Goal: Find specific page/section: Find specific page/section

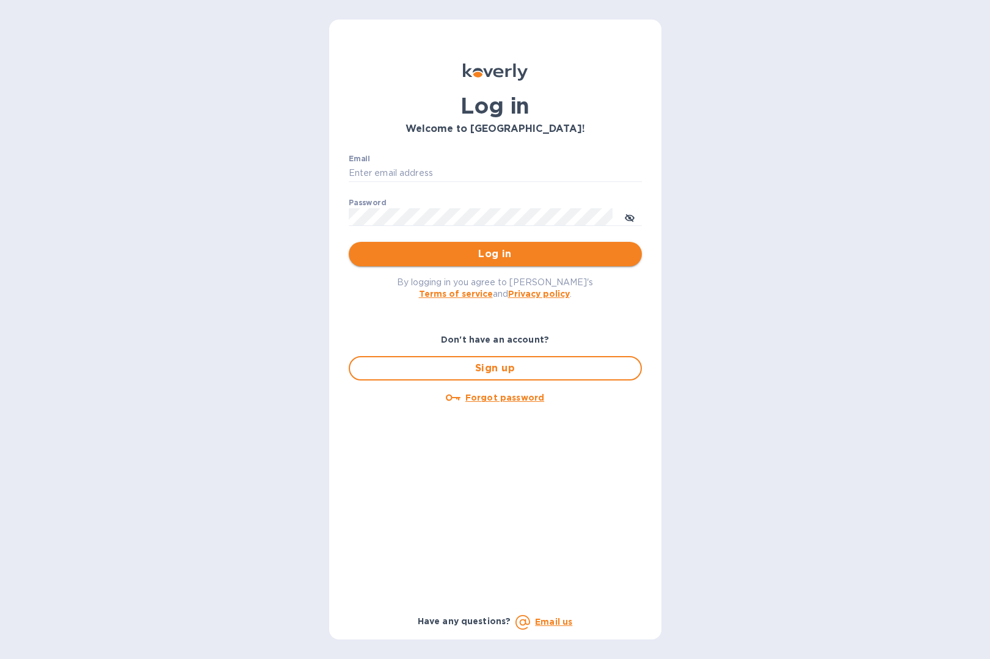
type input "[EMAIL_ADDRESS][DOMAIN_NAME]"
click at [492, 262] on button "Log in" at bounding box center [495, 254] width 293 height 24
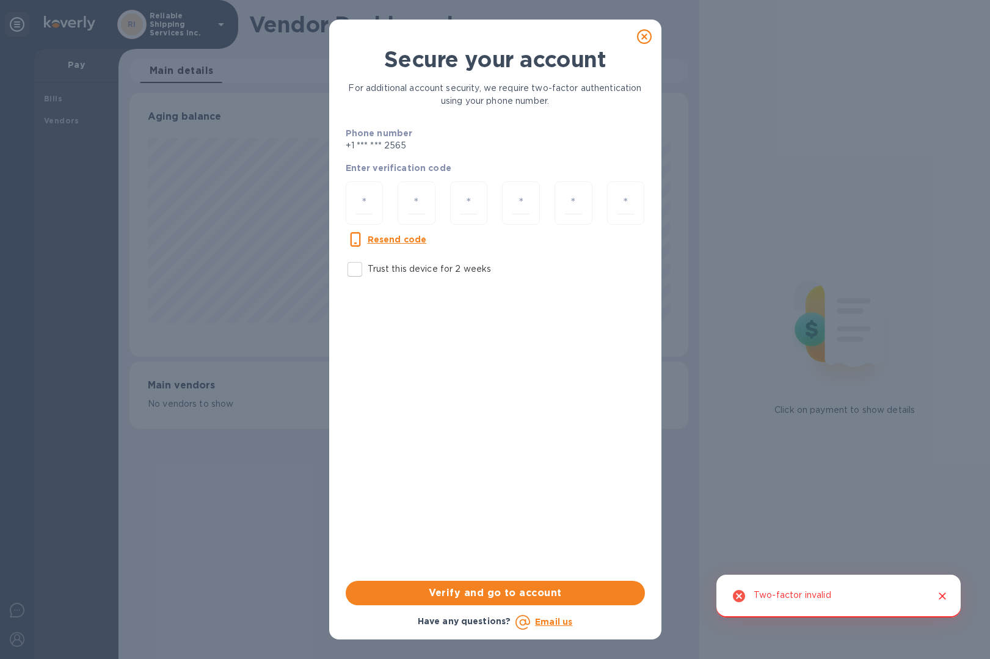
scroll to position [264, 559]
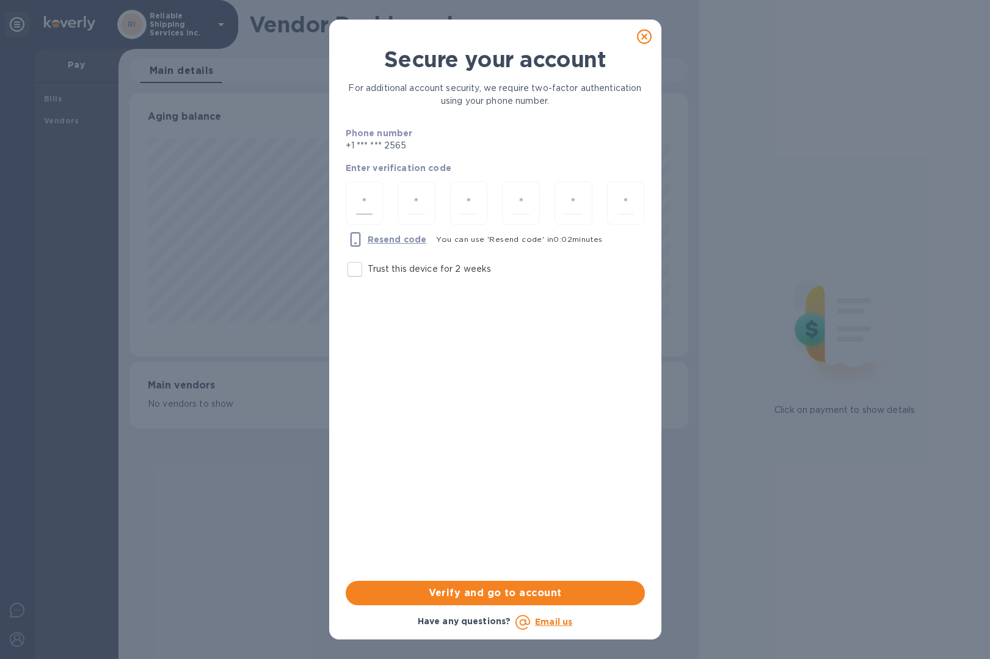
click at [370, 194] on input "number" at bounding box center [364, 203] width 17 height 23
type input "3"
type input "8"
type input "3"
type input "4"
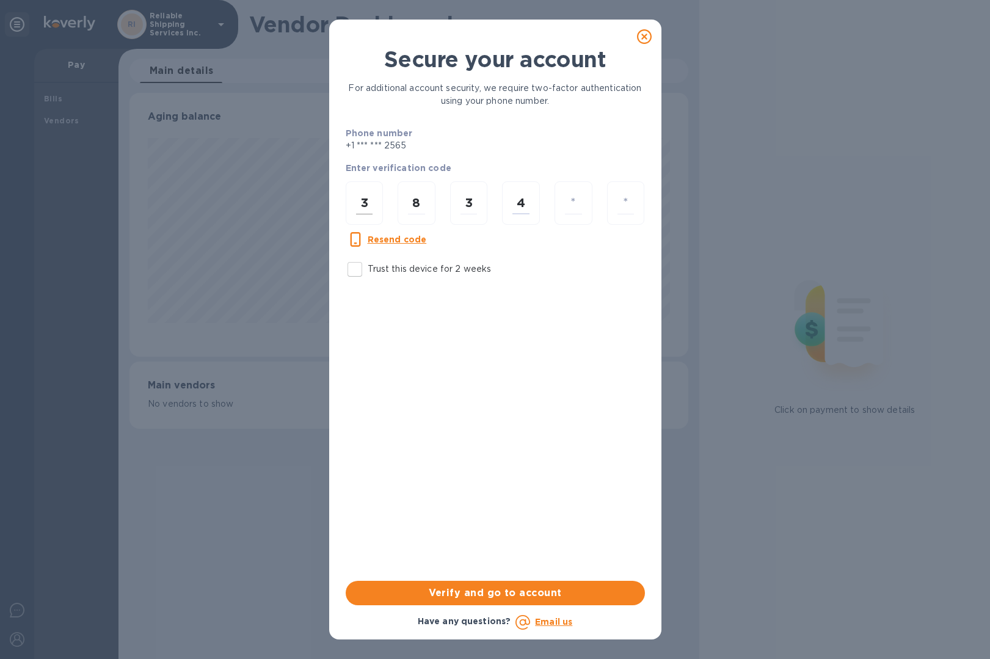
type input "4"
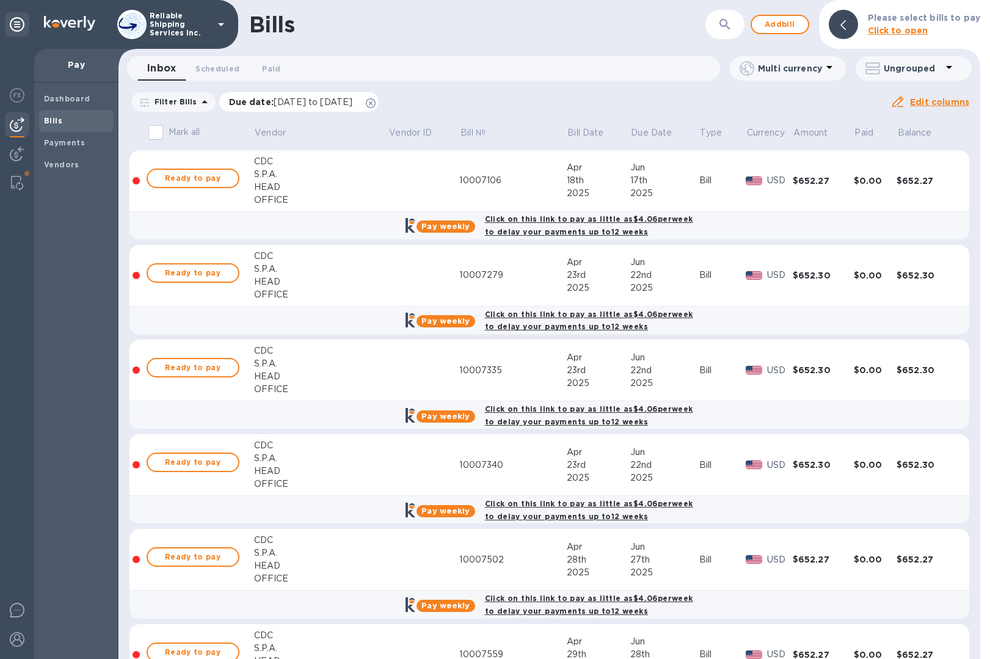
click at [375, 103] on icon at bounding box center [371, 103] width 10 height 10
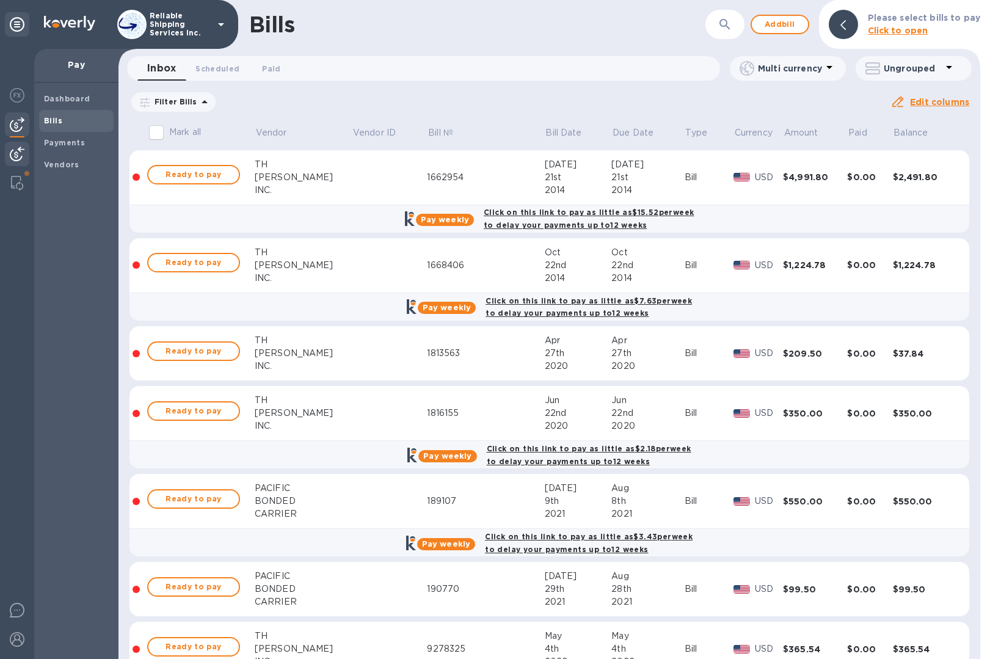
click at [9, 157] on div at bounding box center [17, 155] width 24 height 27
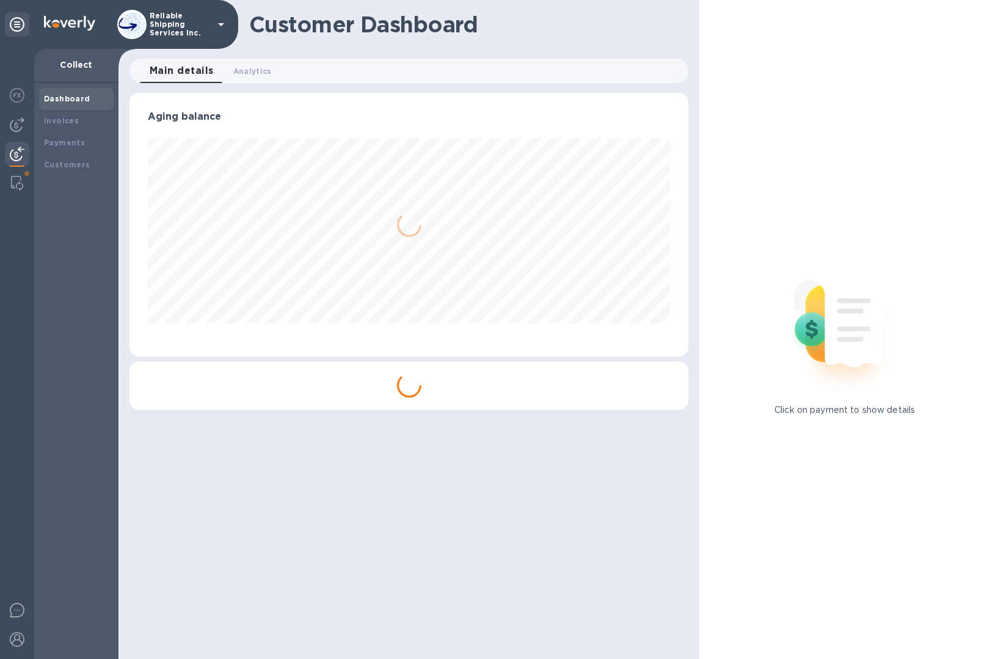
scroll to position [264, 559]
click at [55, 146] on b "Payments" at bounding box center [64, 142] width 41 height 9
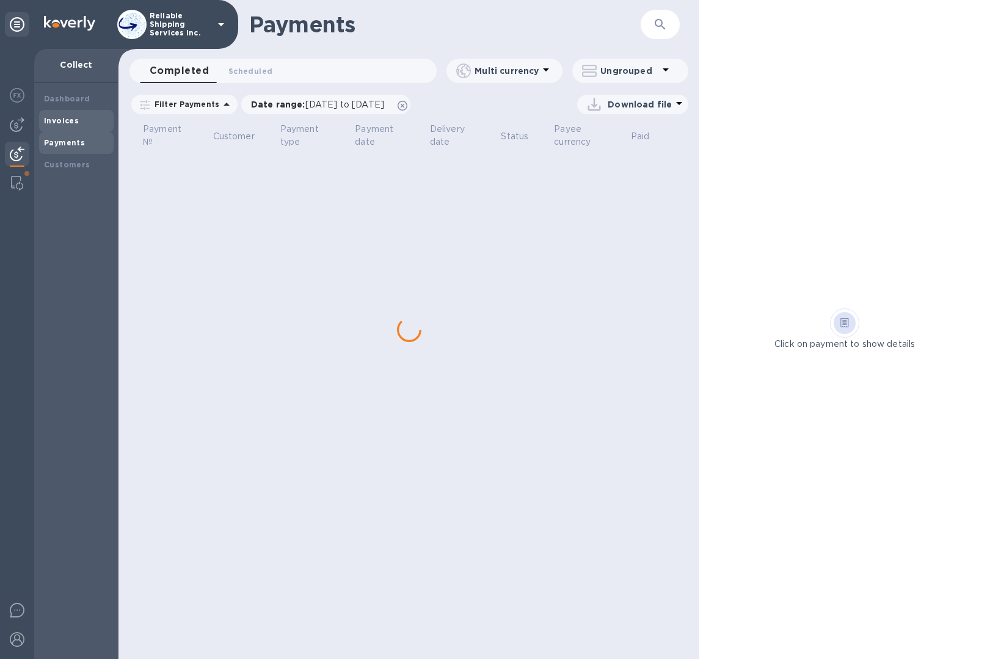
click at [65, 121] on b "Invoices" at bounding box center [61, 120] width 35 height 9
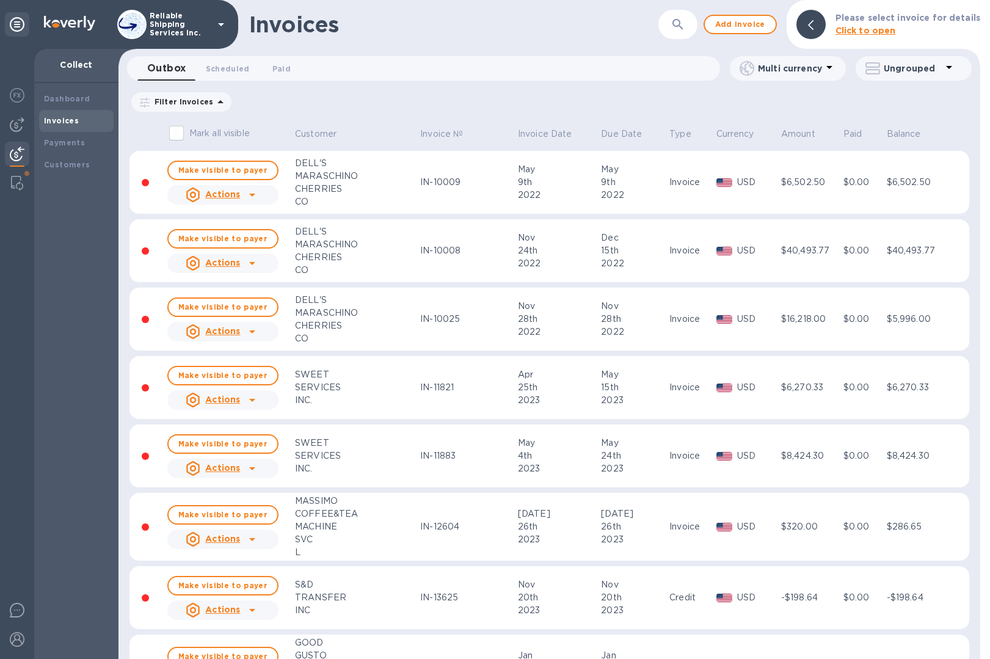
click at [830, 31] on div at bounding box center [810, 24] width 39 height 39
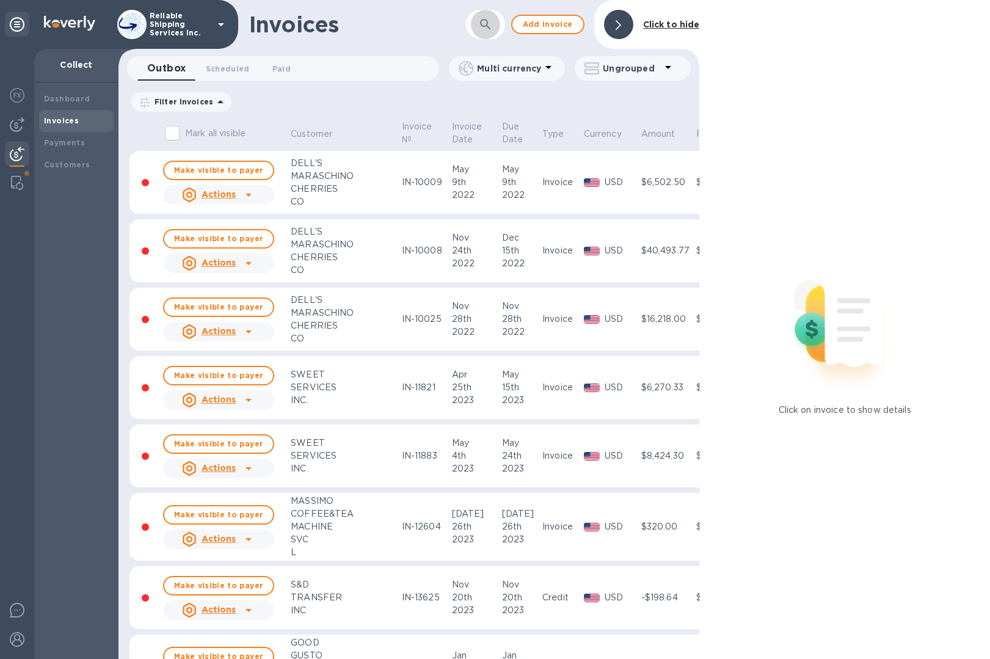
click at [485, 27] on icon "button" at bounding box center [485, 24] width 15 height 15
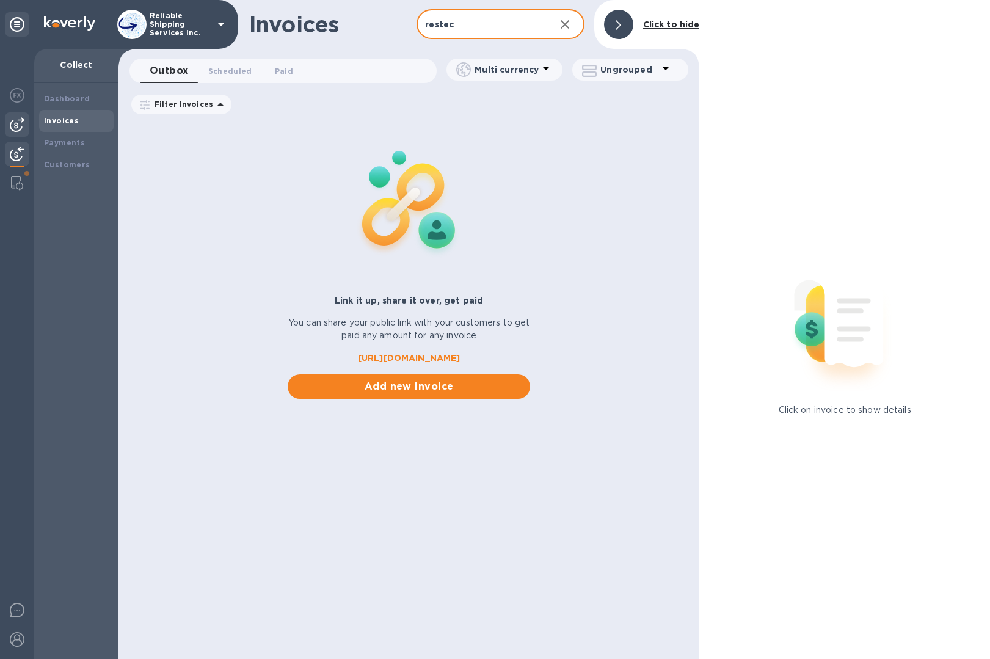
type input "restec"
click at [16, 125] on img at bounding box center [17, 124] width 15 height 15
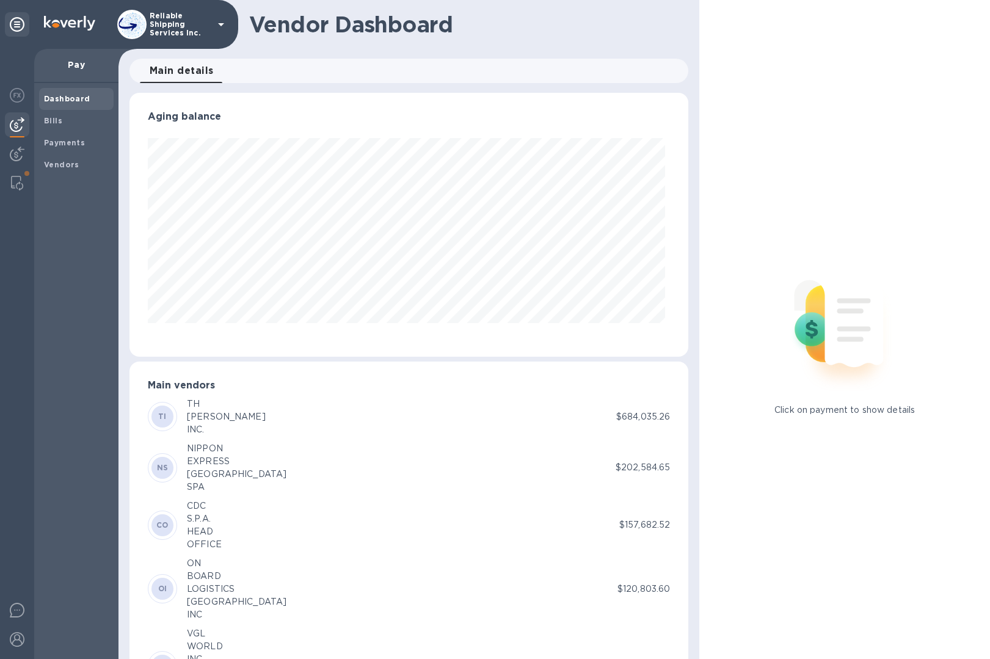
scroll to position [264, 554]
click at [55, 121] on b "Bills" at bounding box center [53, 120] width 18 height 9
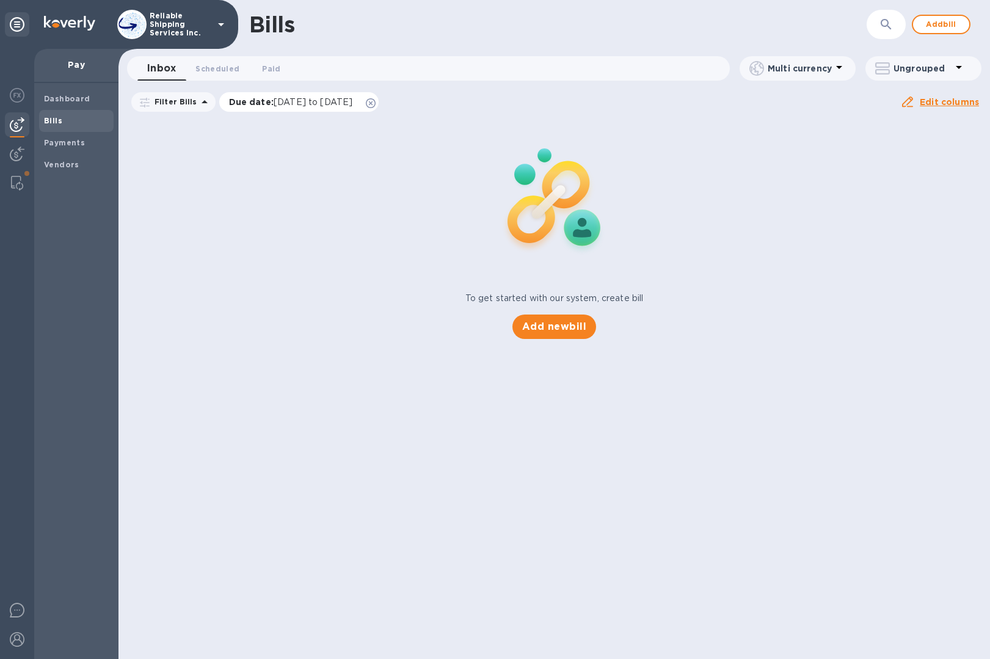
click at [375, 107] on icon at bounding box center [371, 103] width 10 height 10
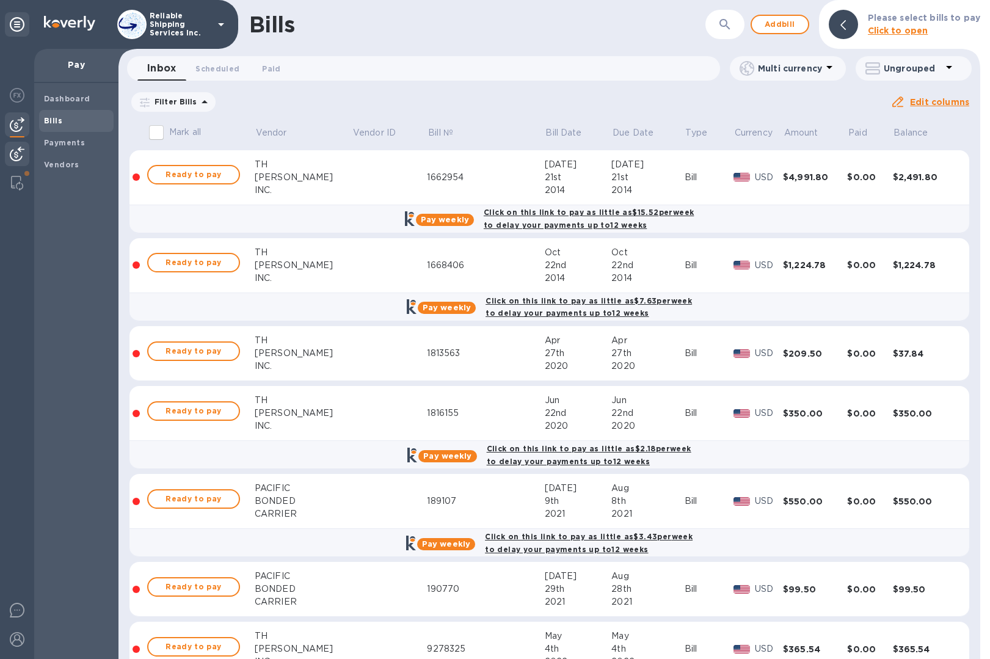
click at [7, 154] on div at bounding box center [17, 155] width 24 height 27
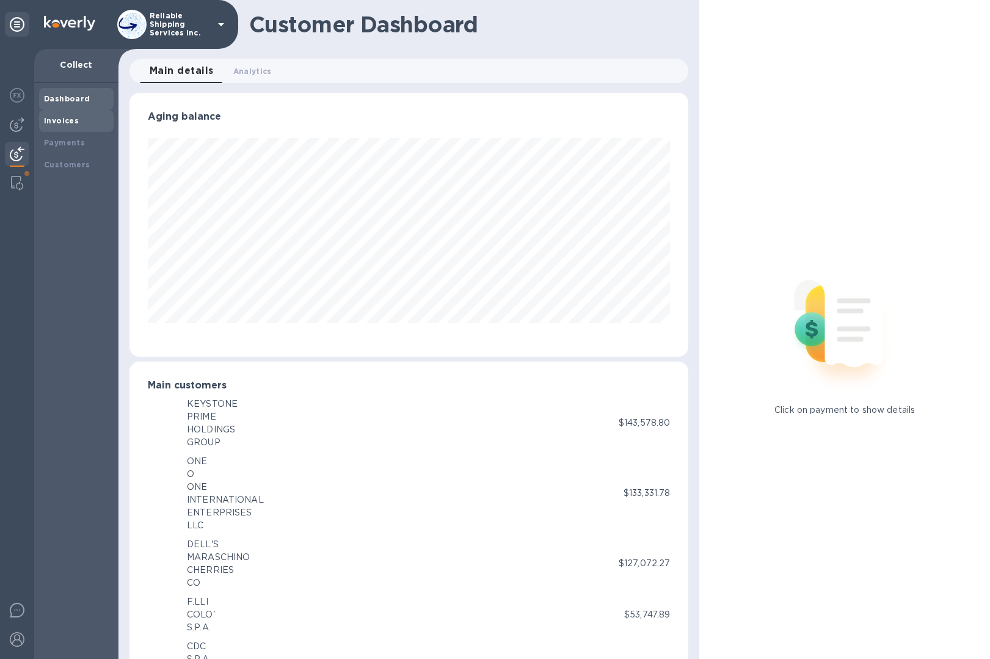
scroll to position [610246, 609956]
click at [92, 118] on div "Invoices" at bounding box center [76, 121] width 65 height 12
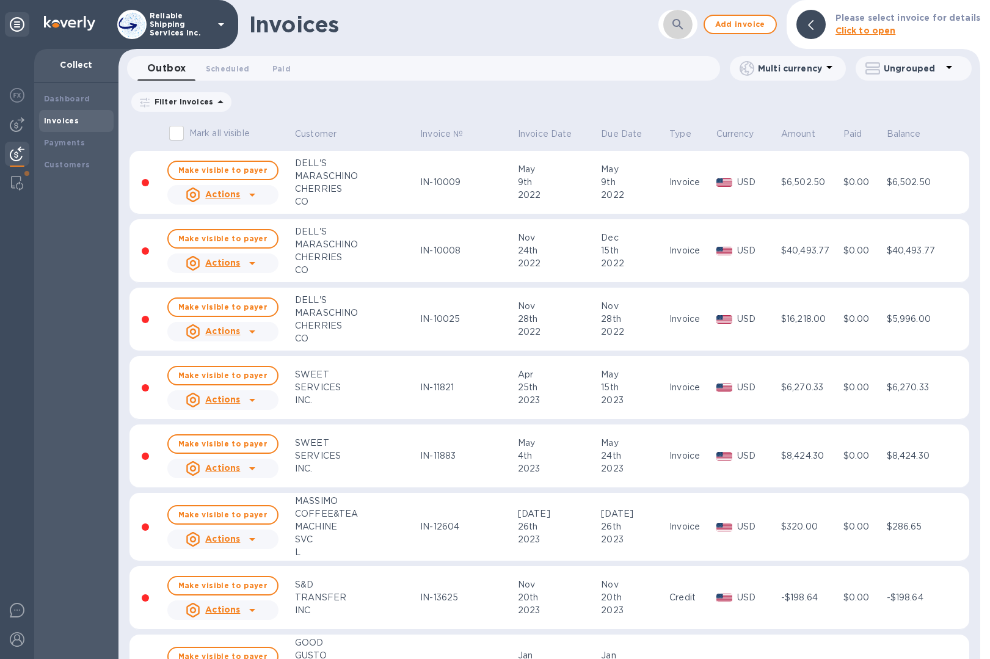
click at [685, 29] on icon "button" at bounding box center [677, 24] width 15 height 15
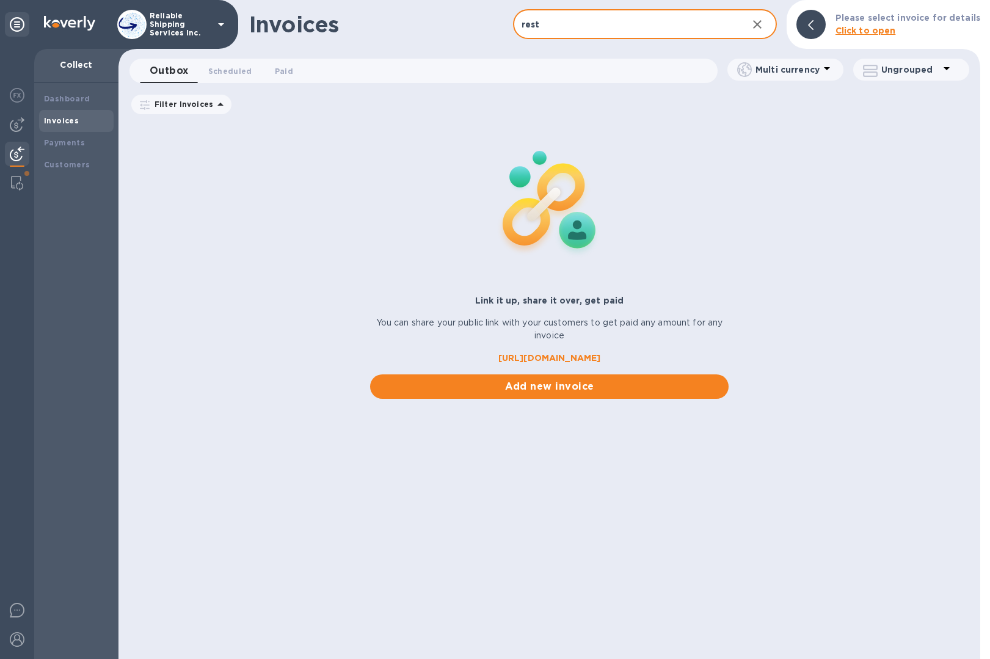
type input "rest"
